Goal: Information Seeking & Learning: Understand process/instructions

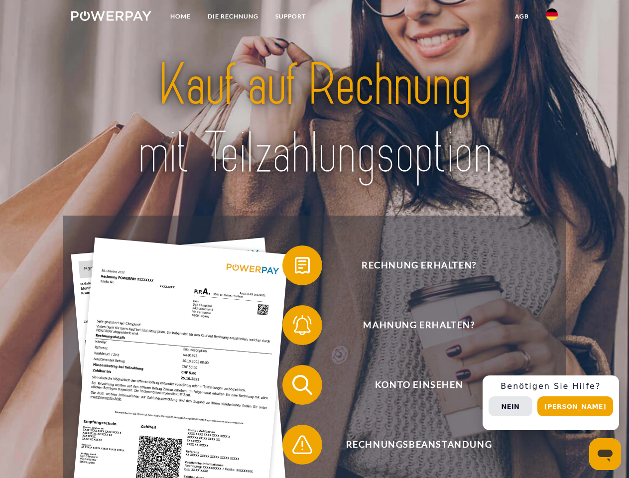
click at [111, 17] on img at bounding box center [111, 16] width 80 height 10
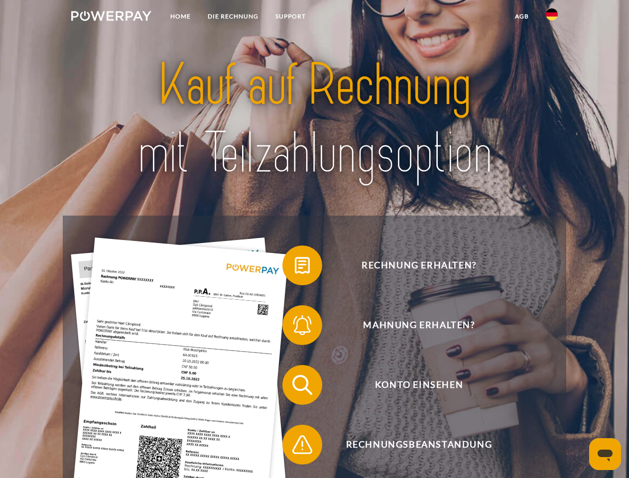
click at [552, 17] on img at bounding box center [552, 14] width 12 height 12
click at [522, 16] on link "agb" at bounding box center [522, 16] width 31 height 18
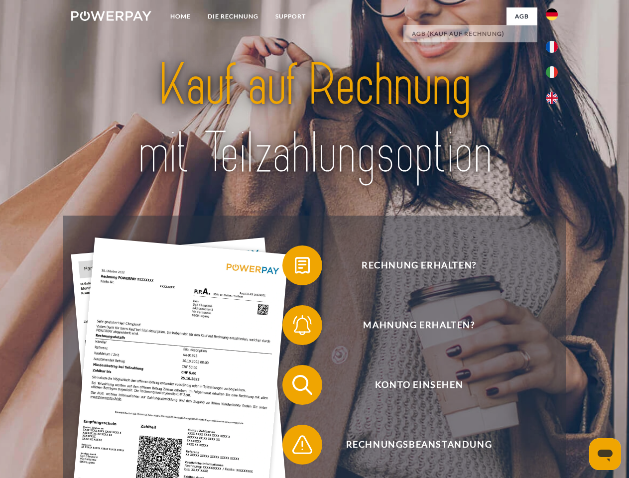
click at [295, 268] on span at bounding box center [288, 266] width 50 height 50
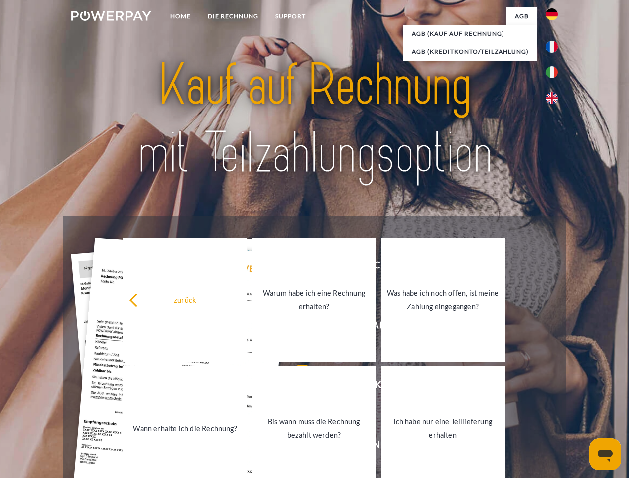
click at [295, 327] on link "Warum habe ich eine Rechnung erhalten?" at bounding box center [314, 300] width 124 height 125
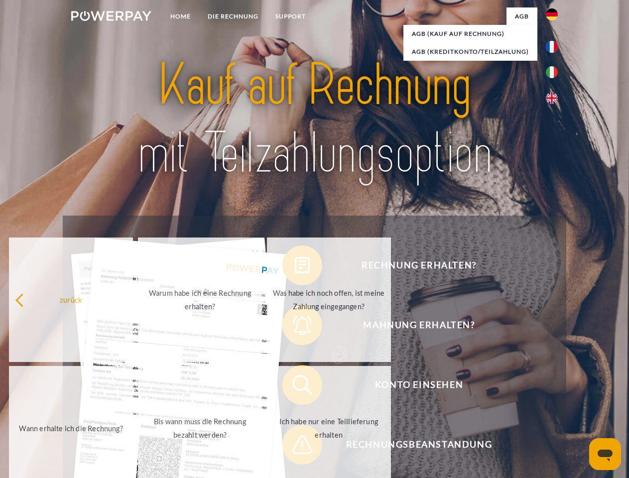
click at [295, 387] on span at bounding box center [288, 385] width 50 height 50
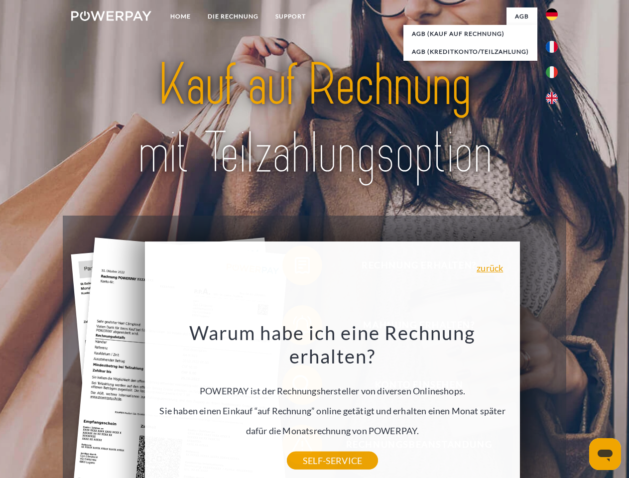
click at [295, 447] on div "Warum habe ich eine Rechnung erhalten? POWERPAY ist der Rechnungshersteller von…" at bounding box center [333, 391] width 364 height 140
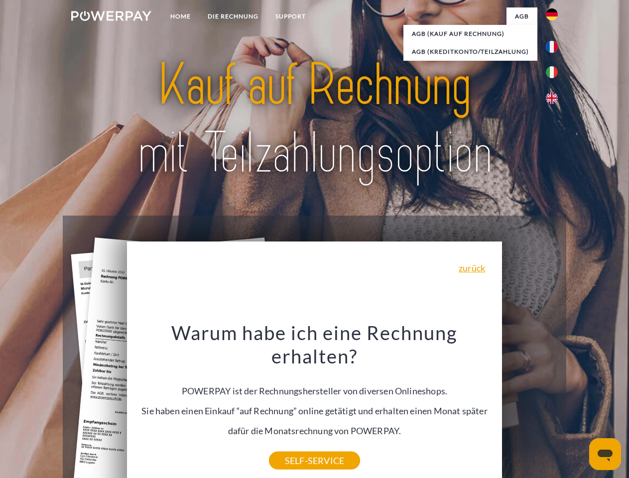
click at [555, 403] on div "Rechnung erhalten? Mahnung erhalten? Konto einsehen" at bounding box center [314, 415] width 503 height 399
click at [530, 405] on span "Konto einsehen" at bounding box center [419, 385] width 244 height 40
click at [579, 407] on header "Home DIE RECHNUNG SUPPORT" at bounding box center [314, 344] width 629 height 688
